Goal: Transaction & Acquisition: Subscribe to service/newsletter

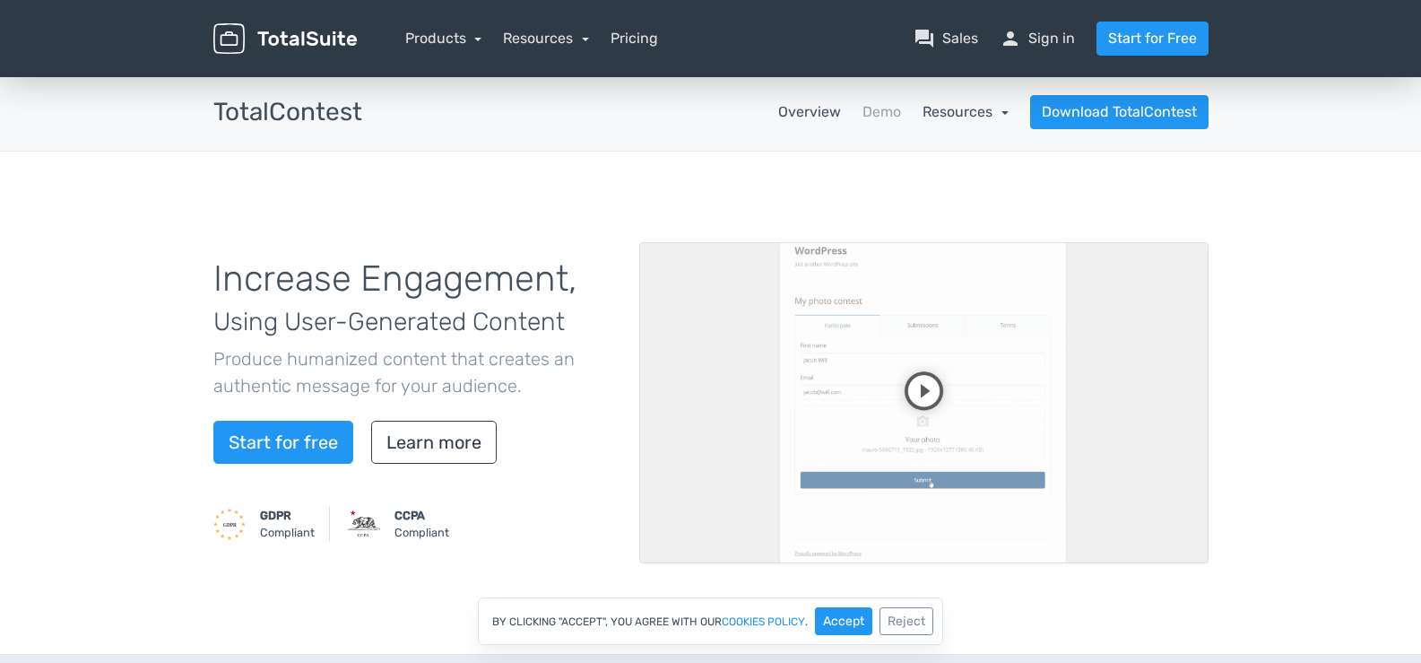
click at [988, 106] on link "Resources" at bounding box center [966, 111] width 86 height 17
click at [475, 39] on link "Products" at bounding box center [443, 38] width 77 height 17
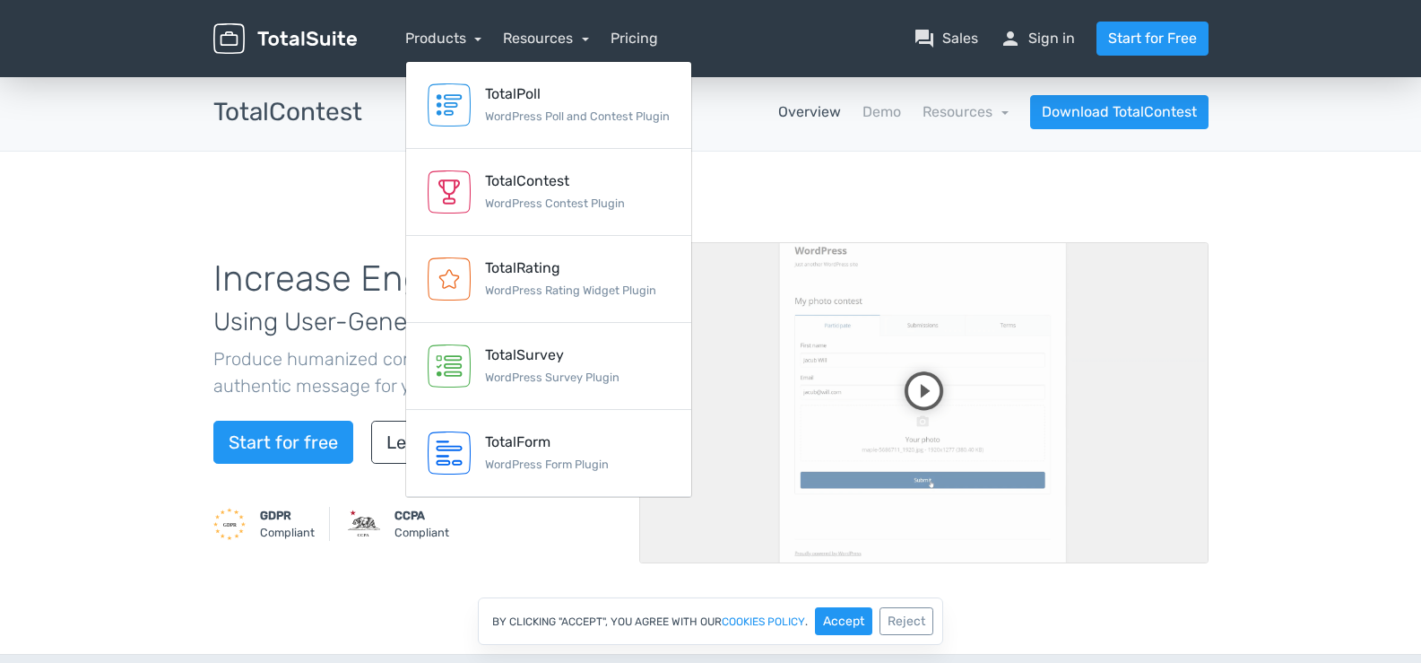
click at [307, 209] on div "Increase Engagement, Using User-Generated Content Produce humanized content tha…" at bounding box center [711, 403] width 1022 height 416
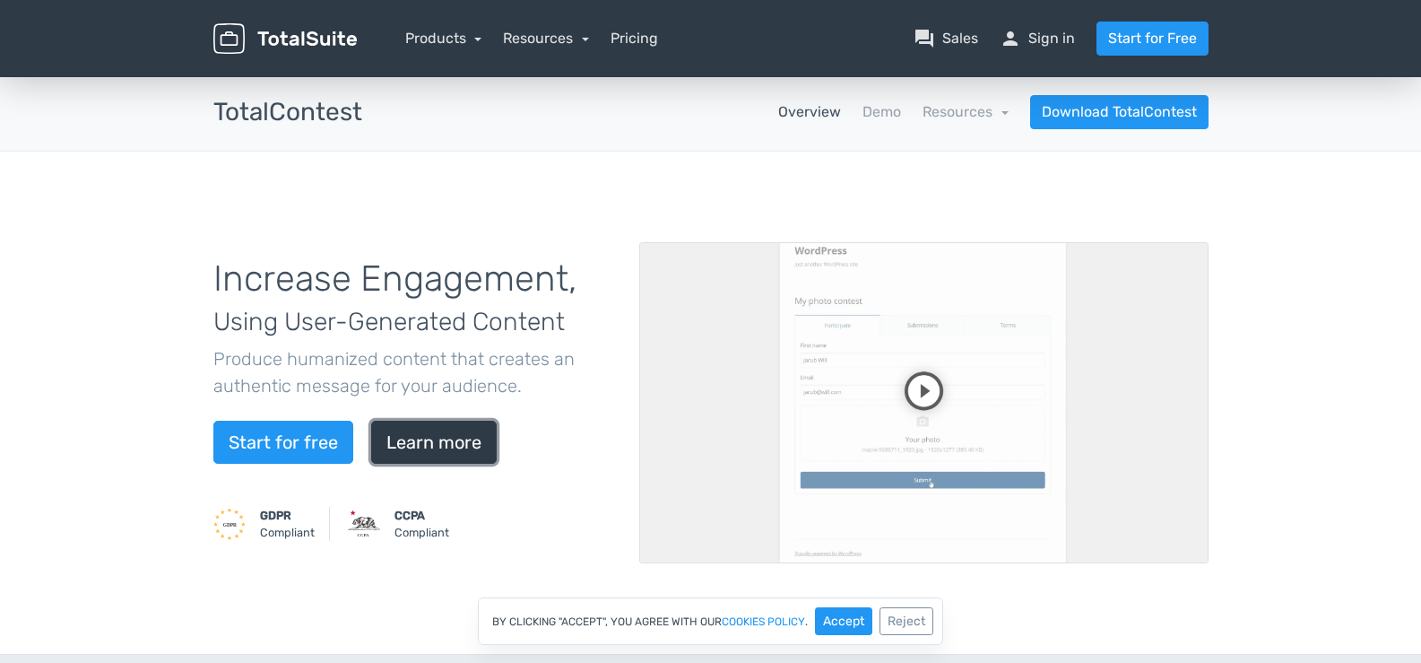
click at [417, 446] on link "Learn more" at bounding box center [434, 441] width 126 height 43
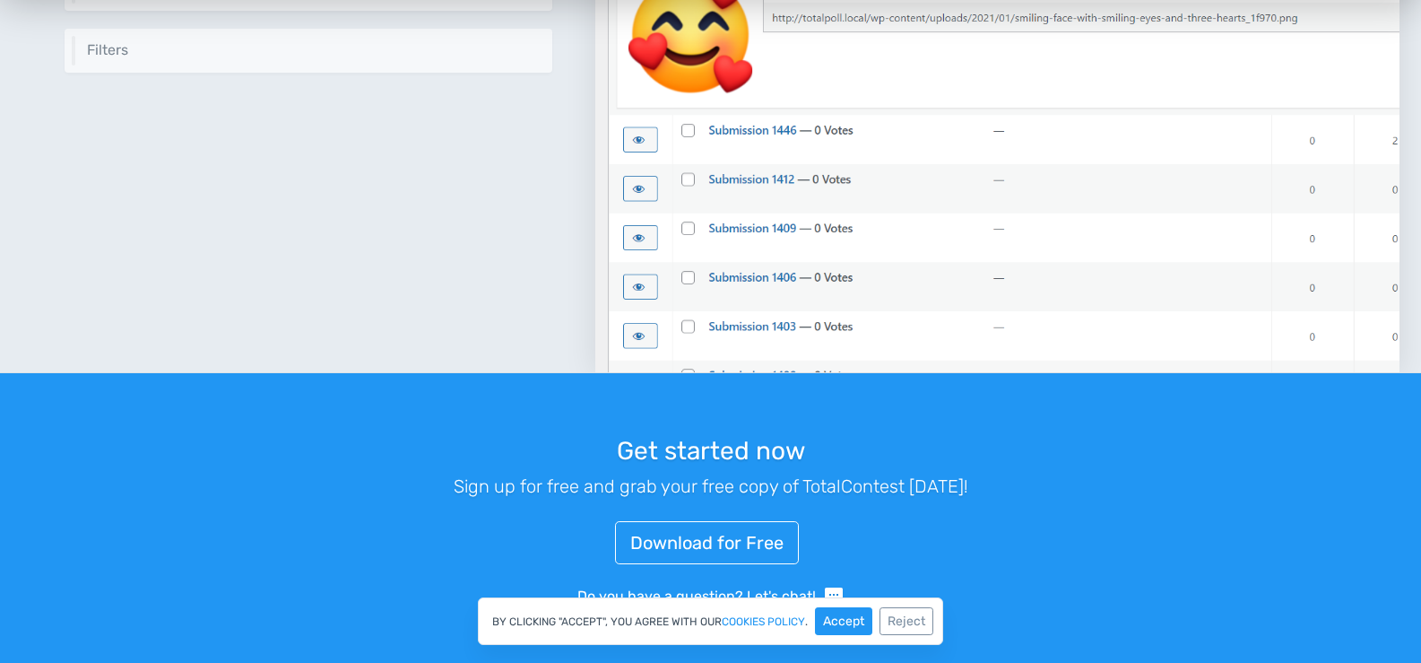
scroll to position [2349, 0]
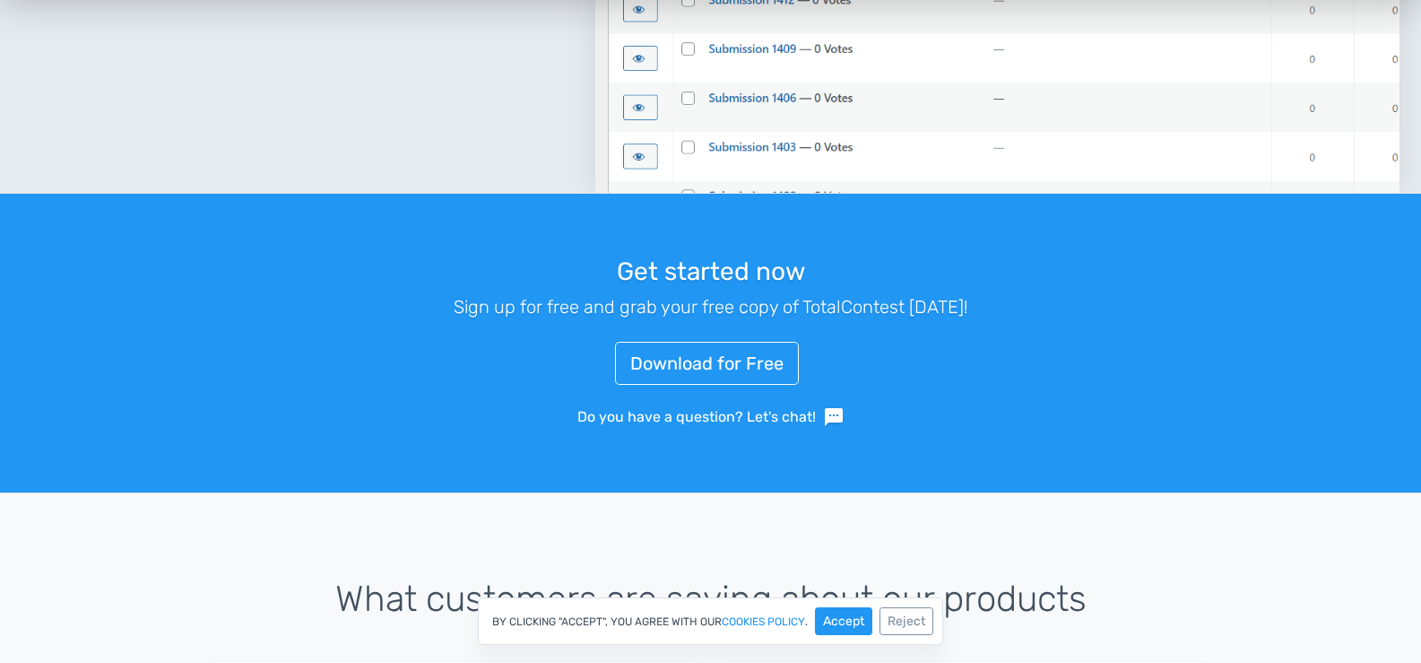
click at [742, 337] on div "Get started now Sign up for free and grab your free copy of TotalContest today!…" at bounding box center [711, 343] width 1022 height 256
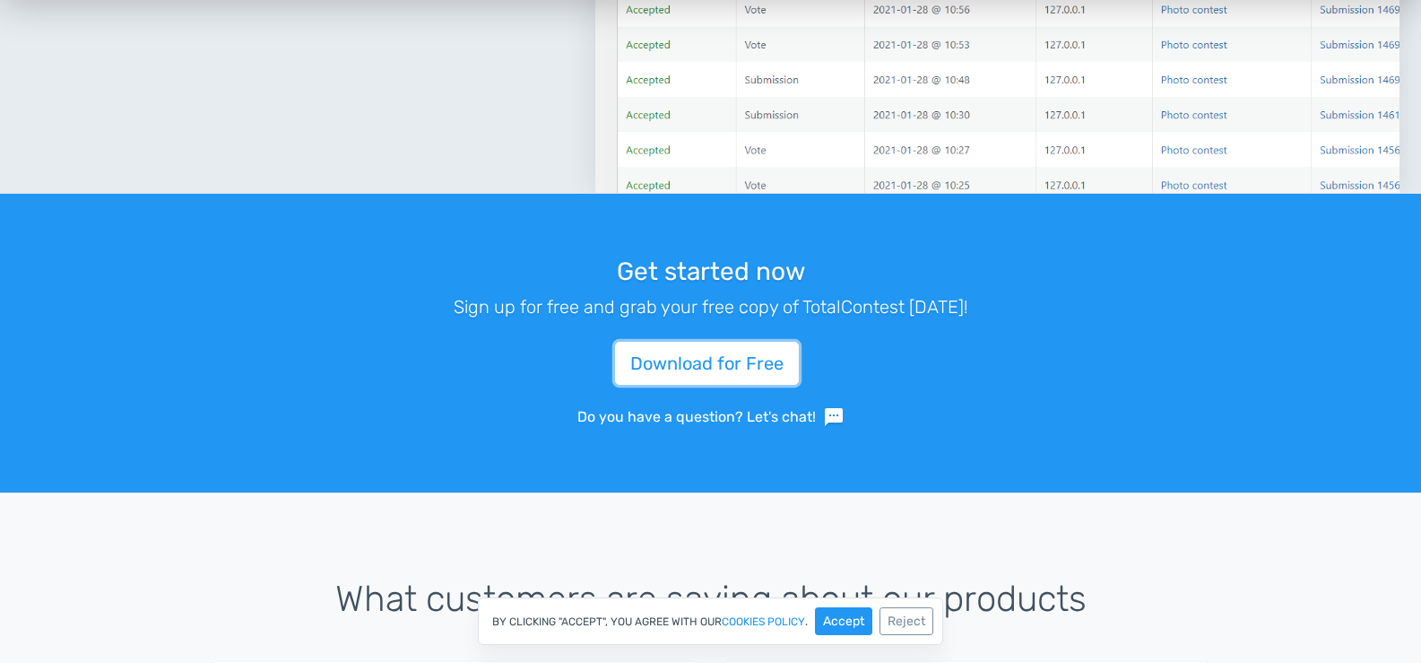
click at [735, 351] on link "Download for Free" at bounding box center [707, 363] width 184 height 43
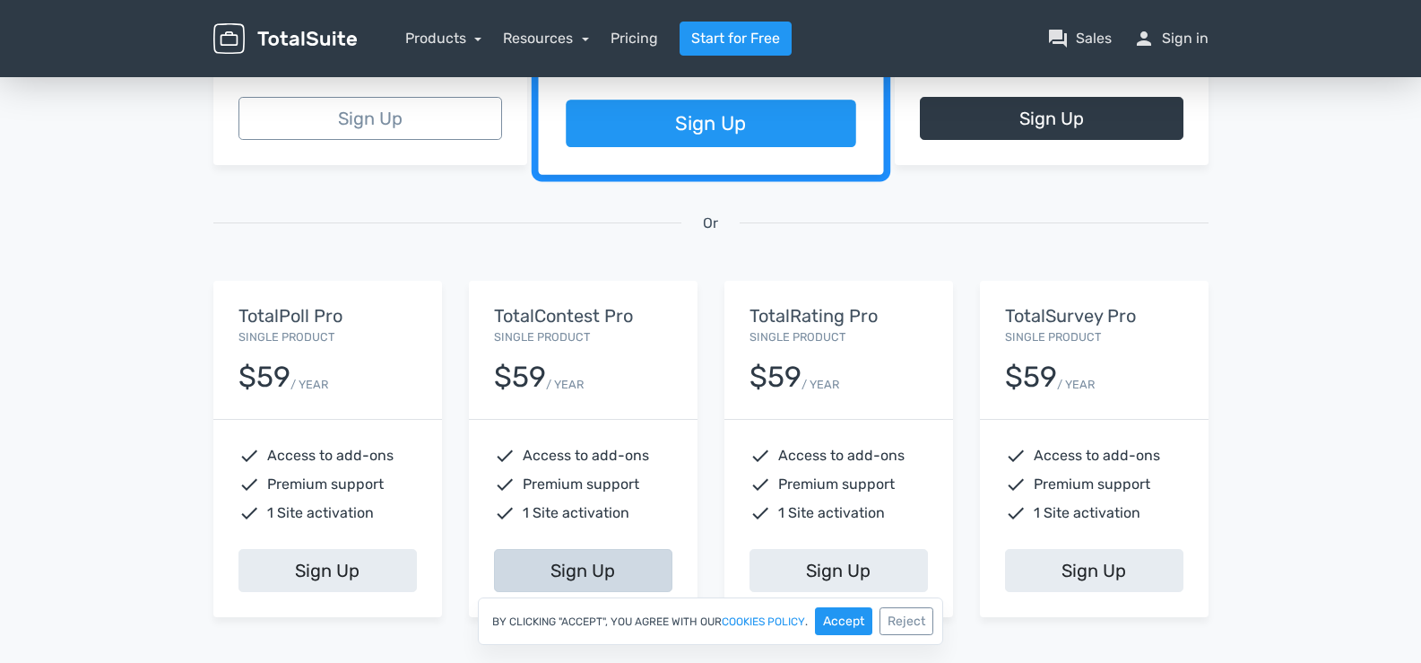
scroll to position [628, 0]
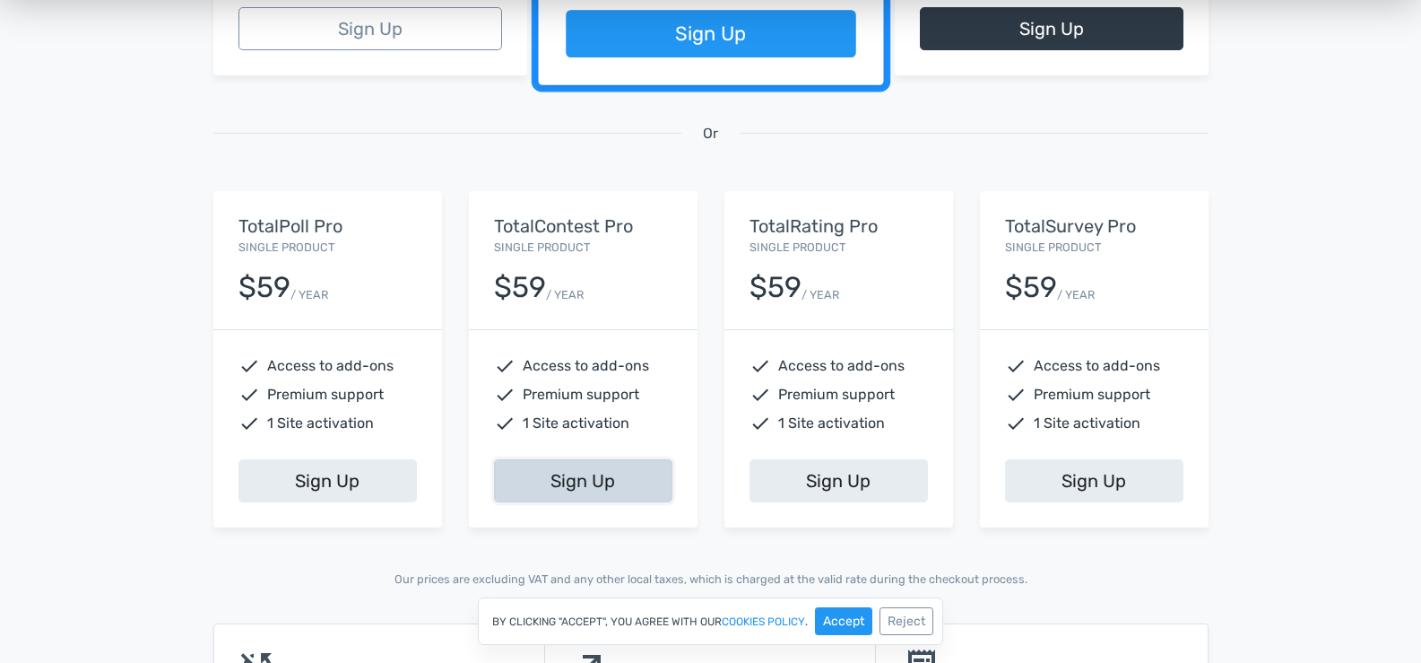
click at [576, 475] on link "Sign Up" at bounding box center [583, 480] width 178 height 43
